Goal: Task Accomplishment & Management: Manage account settings

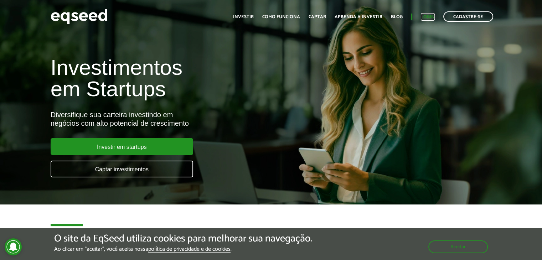
click at [430, 17] on link "Login" at bounding box center [428, 17] width 14 height 5
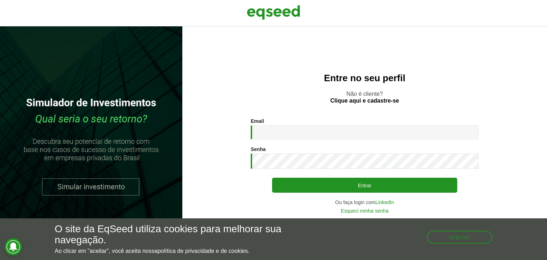
click at [331, 123] on div "Email * Digite seu endereço de e-mail." at bounding box center [365, 128] width 228 height 21
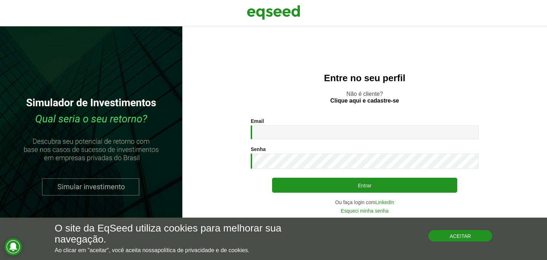
click at [471, 232] on button "Aceitar" at bounding box center [461, 235] width 64 height 11
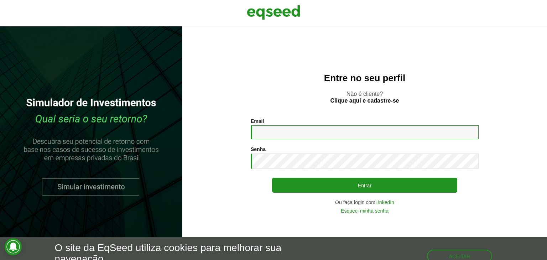
click at [301, 130] on input "Email *" at bounding box center [365, 132] width 228 height 14
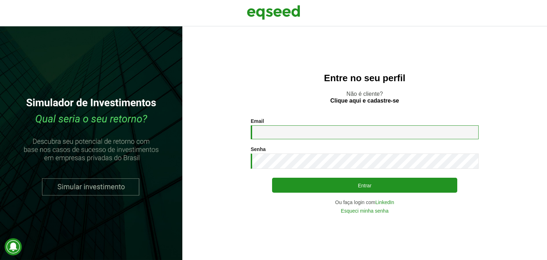
type input "**********"
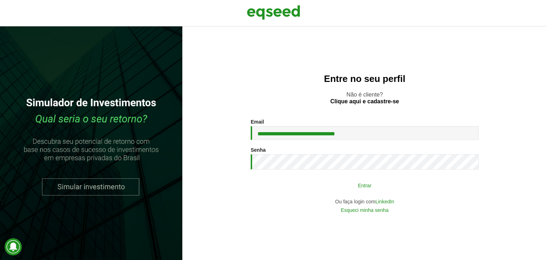
click at [304, 191] on button "Entrar" at bounding box center [364, 185] width 185 height 14
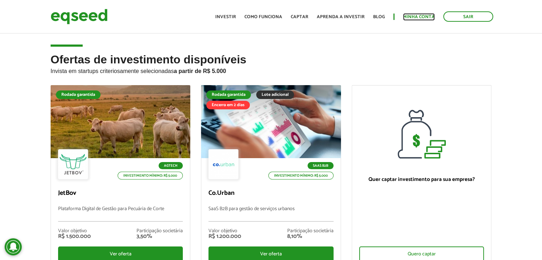
click at [414, 19] on link "Minha conta" at bounding box center [419, 17] width 32 height 5
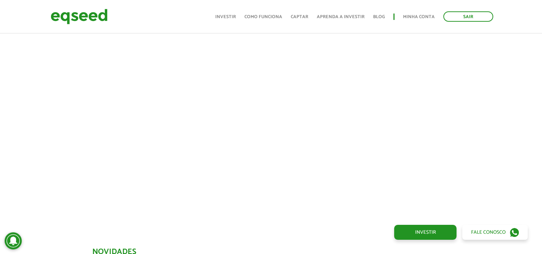
scroll to position [249, 0]
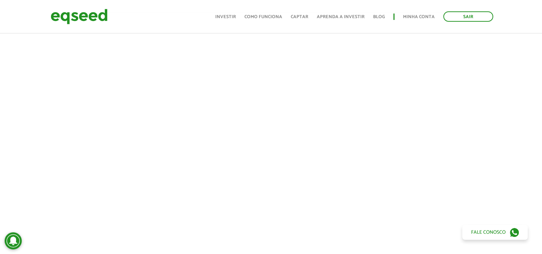
click at [42, 159] on div at bounding box center [271, 133] width 542 height 243
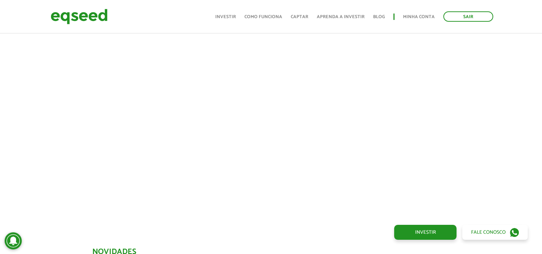
scroll to position [285, 5]
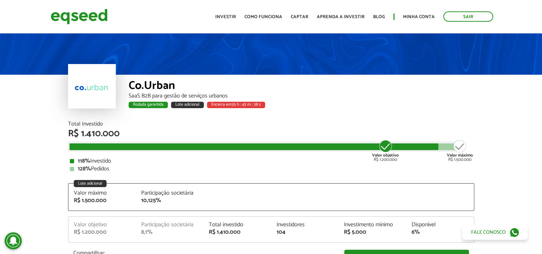
click at [423, 10] on div "Toggle navigation Início Investir Como funciona Captar Aprenda a investir Blog …" at bounding box center [354, 16] width 285 height 19
click at [423, 16] on link "Minha conta" at bounding box center [419, 17] width 32 height 5
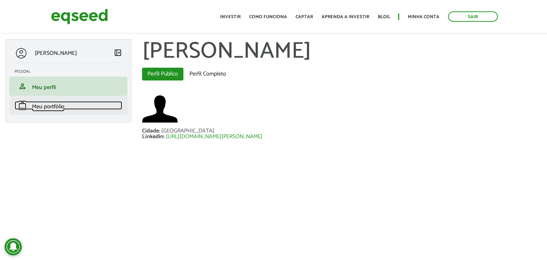
click at [59, 109] on span "Meu portfólio" at bounding box center [48, 107] width 32 height 10
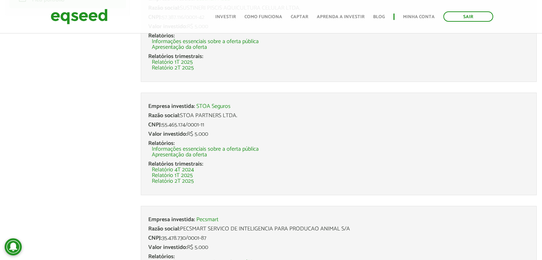
scroll to position [36, 0]
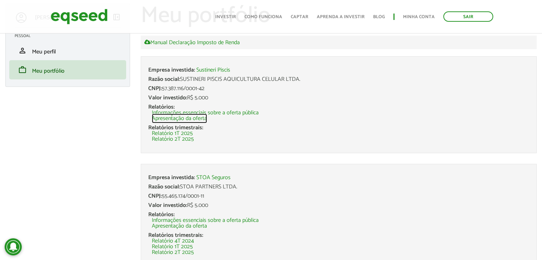
click at [178, 118] on link "Apresentação da oferta" at bounding box center [179, 119] width 55 height 6
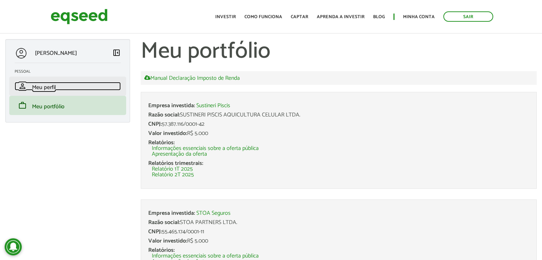
click at [54, 86] on span "Meu perfil" at bounding box center [44, 88] width 24 height 10
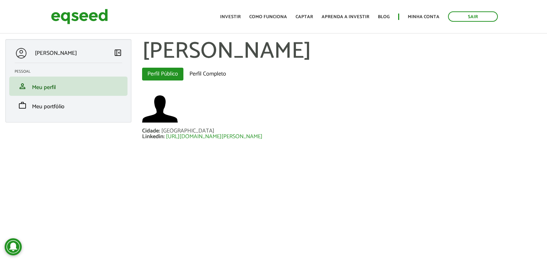
click at [234, 22] on div "Toggle navigation Início Investir Como funciona Captar Aprenda a investir Blog …" at bounding box center [359, 16] width 285 height 19
click at [235, 19] on link "Investir" at bounding box center [230, 17] width 21 height 5
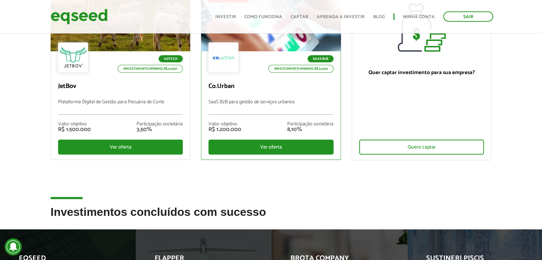
scroll to position [36, 0]
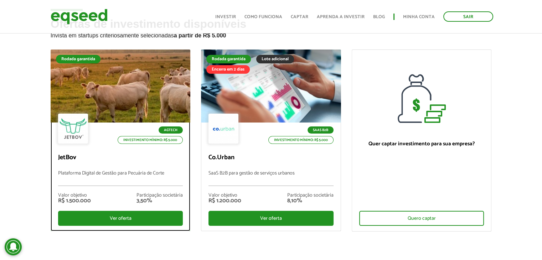
click at [120, 84] on div at bounding box center [120, 86] width 168 height 88
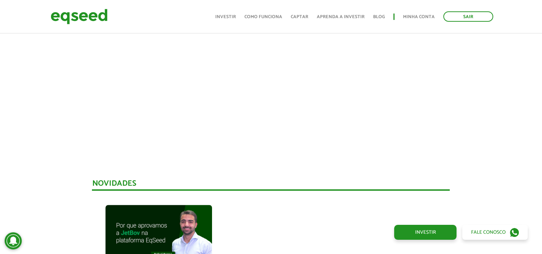
scroll to position [175, 0]
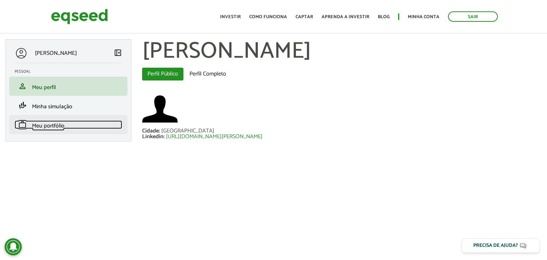
click at [49, 126] on span "Meu portfólio" at bounding box center [48, 126] width 32 height 10
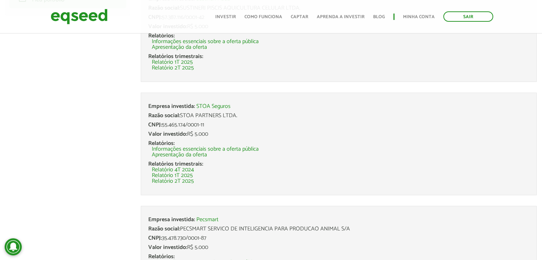
scroll to position [178, 0]
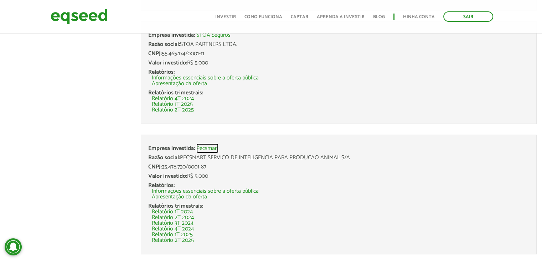
click at [209, 148] on link "Pecsmart" at bounding box center [207, 149] width 22 height 6
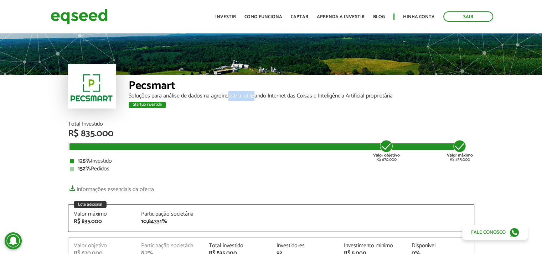
drag, startPoint x: 236, startPoint y: 97, endPoint x: 295, endPoint y: 100, distance: 58.8
click at [271, 99] on div "Soluções para análise de dados na agroindústria, utilizando Internet das Coisas…" at bounding box center [302, 96] width 346 height 6
click at [304, 101] on div "Pecsmart Soluções para análise de dados na agroindústria, utilizando Internet d…" at bounding box center [302, 98] width 346 height 47
drag, startPoint x: 302, startPoint y: 99, endPoint x: 353, endPoint y: 103, distance: 50.8
click at [334, 102] on div "Pecsmart Soluções para análise de dados na agroindústria, utilizando Internet d…" at bounding box center [302, 98] width 346 height 47
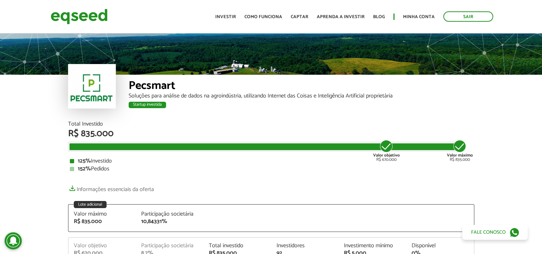
click at [356, 104] on div "Startup investida" at bounding box center [302, 106] width 346 height 9
drag, startPoint x: 292, startPoint y: 87, endPoint x: 415, endPoint y: 99, distance: 123.9
click at [402, 97] on div "Pecsmart Soluções para análise de dados na agroindústria, utilizando Internet d…" at bounding box center [302, 98] width 346 height 47
click at [438, 100] on div "Pecsmart Soluções para análise de dados na agroindústria, utilizando Internet d…" at bounding box center [302, 98] width 346 height 47
drag, startPoint x: 174, startPoint y: 104, endPoint x: 180, endPoint y: 104, distance: 5.7
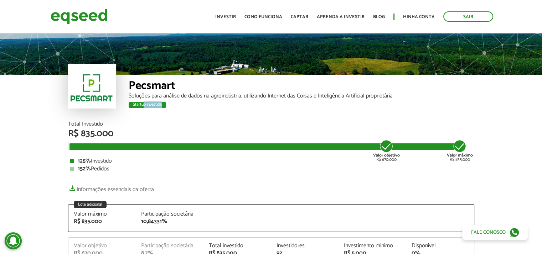
click at [175, 104] on div "Startup investida" at bounding box center [302, 106] width 346 height 9
click at [181, 104] on div "Startup investida" at bounding box center [302, 106] width 346 height 9
click at [235, 15] on link "Investir" at bounding box center [225, 17] width 21 height 5
